Goal: Register for event/course

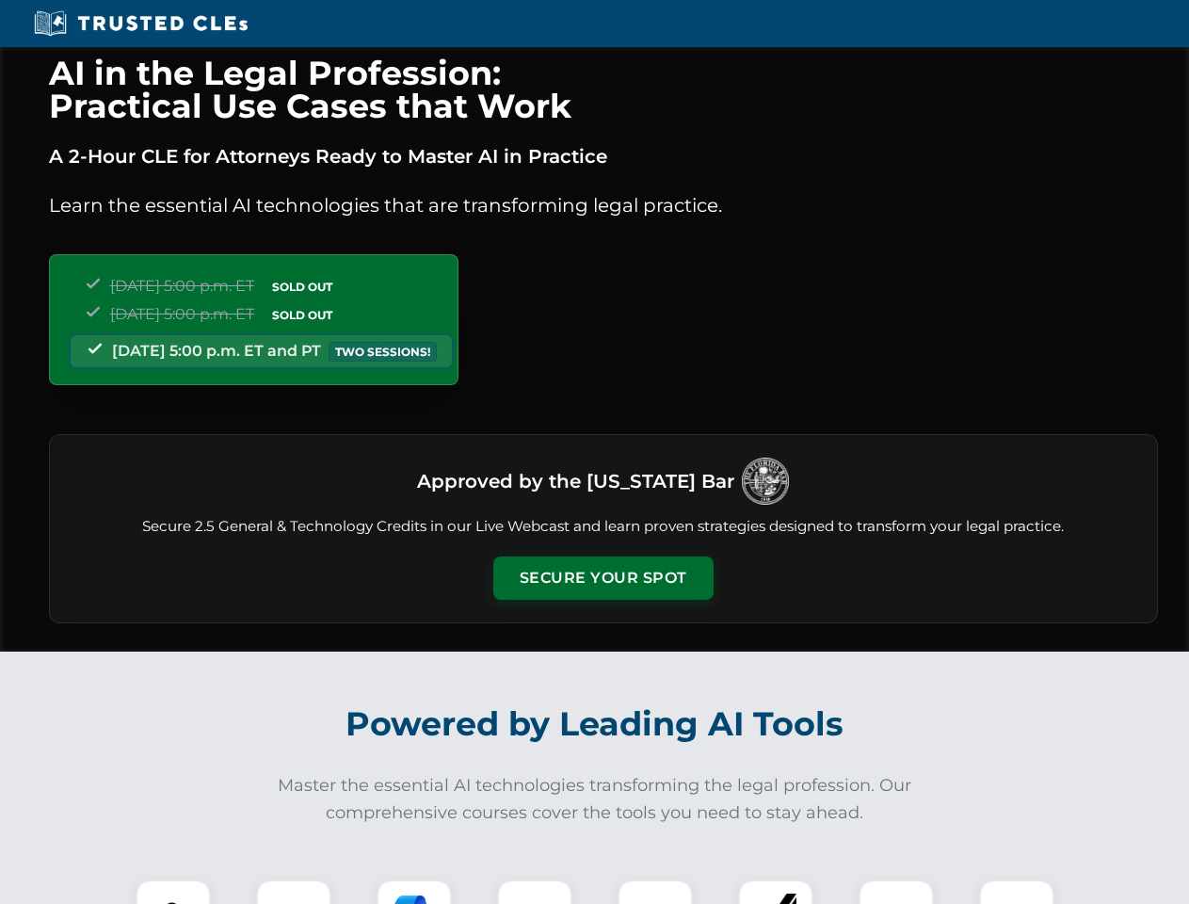
click at [603, 578] on button "Secure Your Spot" at bounding box center [603, 578] width 220 height 43
click at [173, 892] on img at bounding box center [173, 917] width 55 height 55
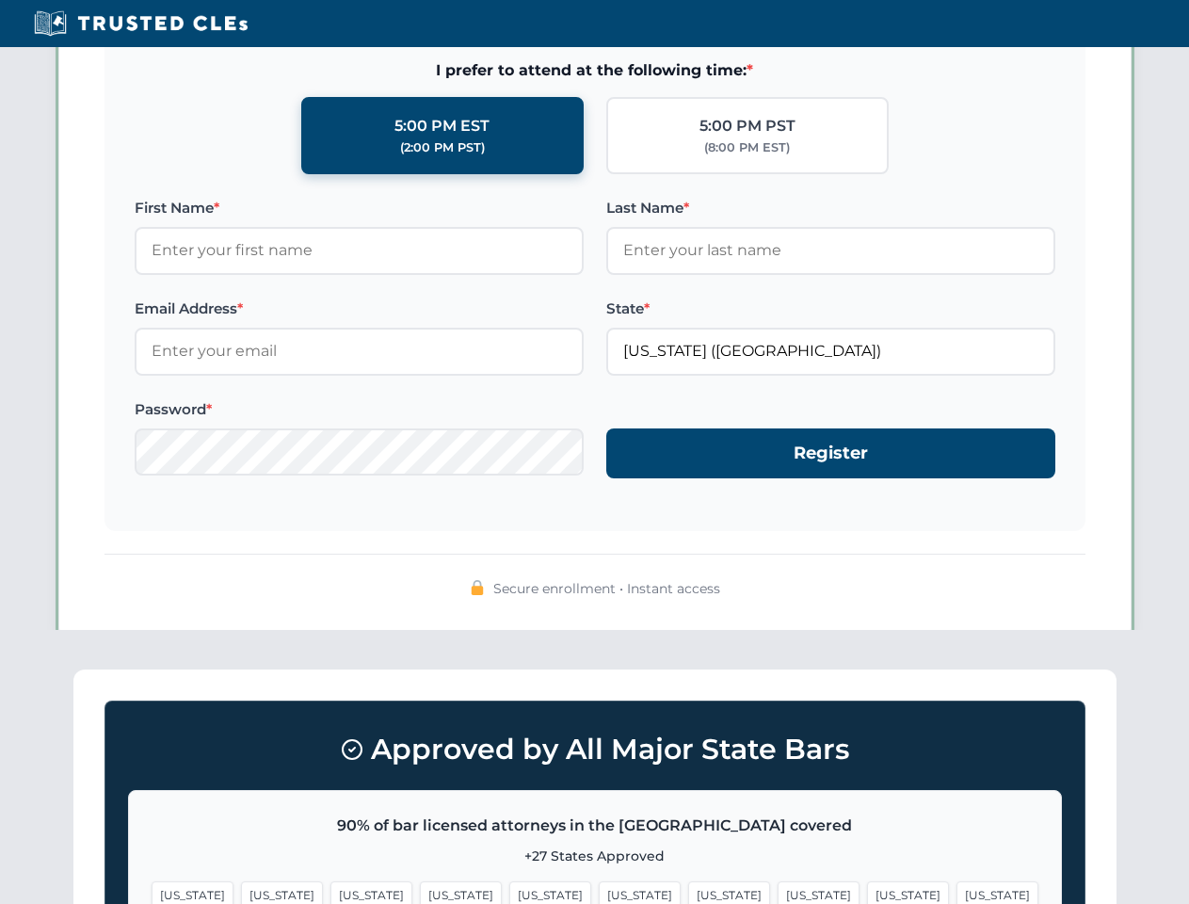
click at [688, 892] on span "[US_STATE]" at bounding box center [729, 894] width 82 height 27
click at [867, 892] on span "[US_STATE]" at bounding box center [908, 894] width 82 height 27
